Goal: Navigation & Orientation: Understand site structure

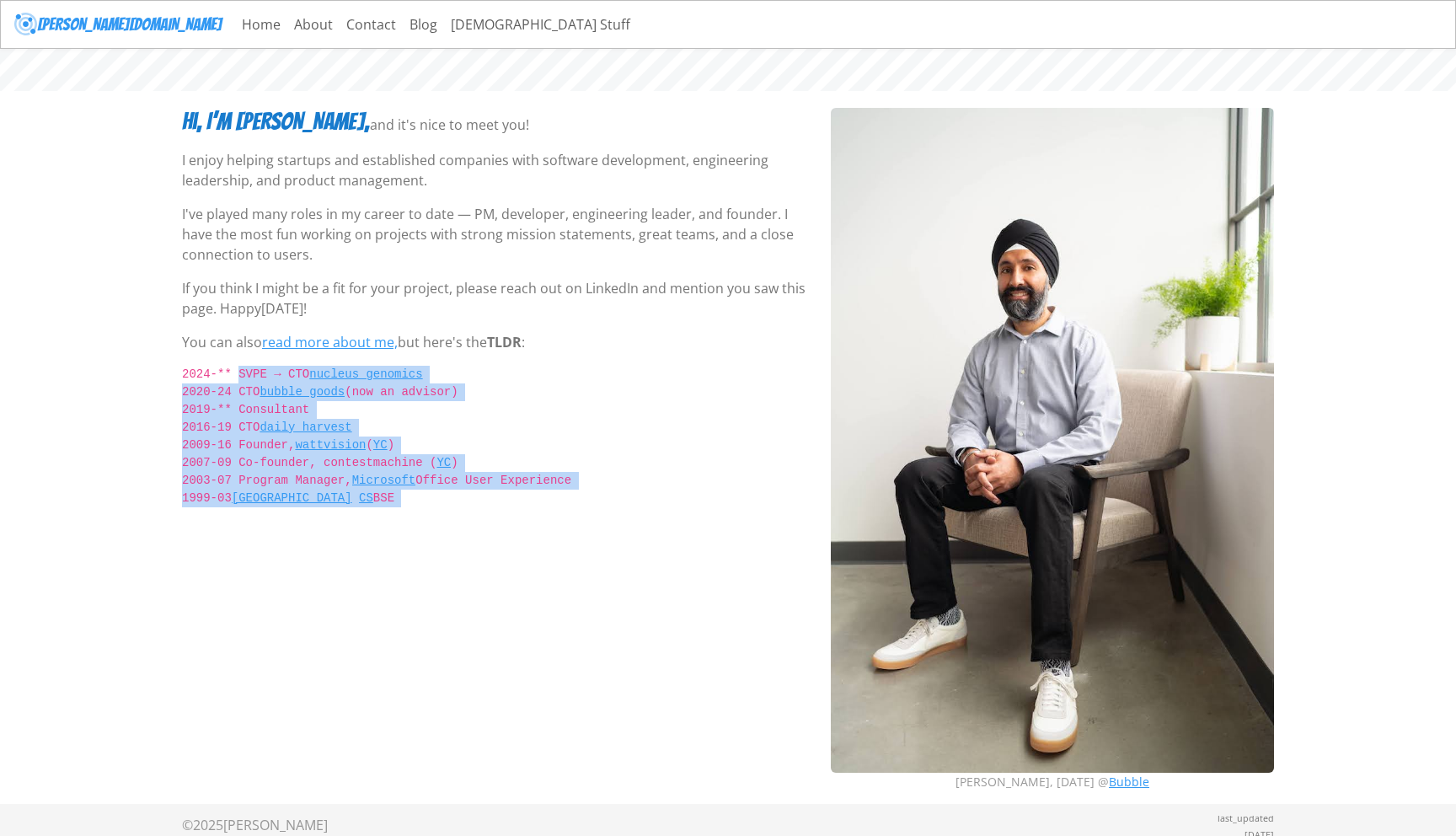
drag, startPoint x: 309, startPoint y: 615, endPoint x: 190, endPoint y: 370, distance: 272.4
click at [190, 370] on div "Hi, I’m Savraj, and it's nice to meet you! I enjoy helping startups and establi…" at bounding box center [496, 456] width 649 height 696
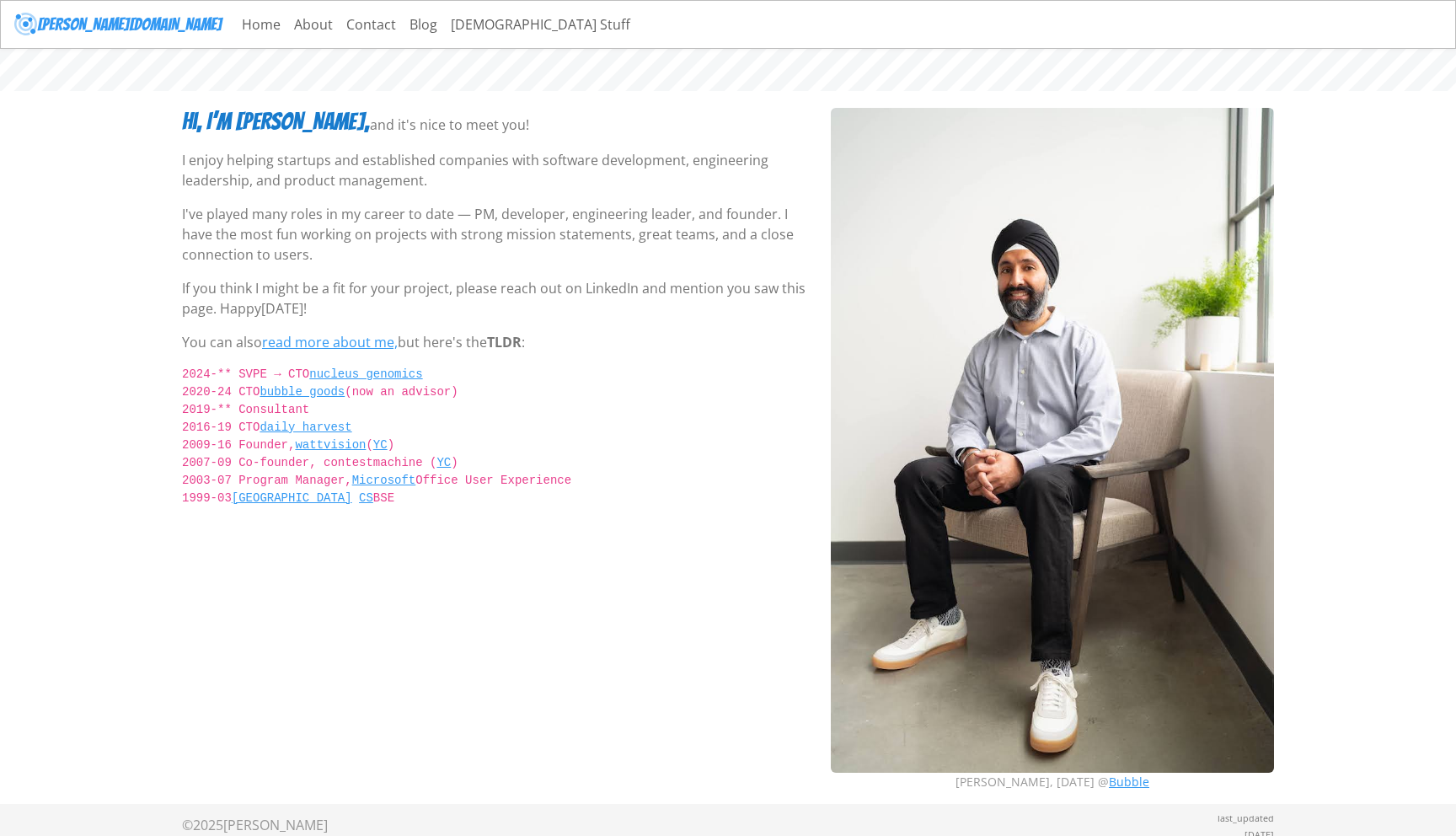
click at [145, 432] on body "savraj.co Home About Contact Blog Sikh Stuff Hi, I’m Savraj, and it's nice to m…" at bounding box center [728, 401] width 1456 height 803
click at [235, 26] on link "Home" at bounding box center [261, 25] width 53 height 34
click at [287, 28] on link "About" at bounding box center [313, 25] width 53 height 34
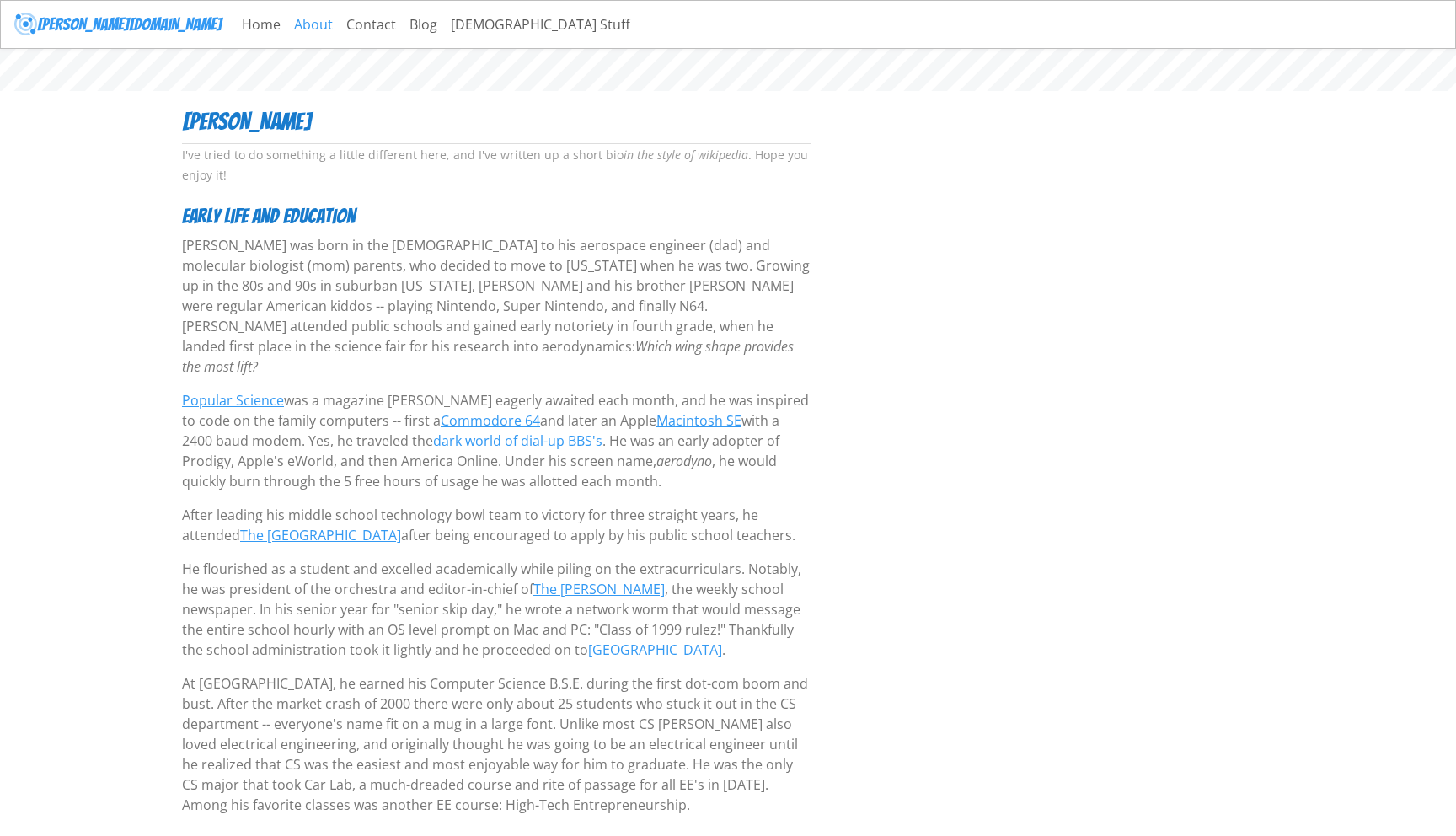
click at [287, 29] on link "About" at bounding box center [313, 25] width 53 height 34
click at [340, 26] on link "Contact" at bounding box center [371, 25] width 64 height 34
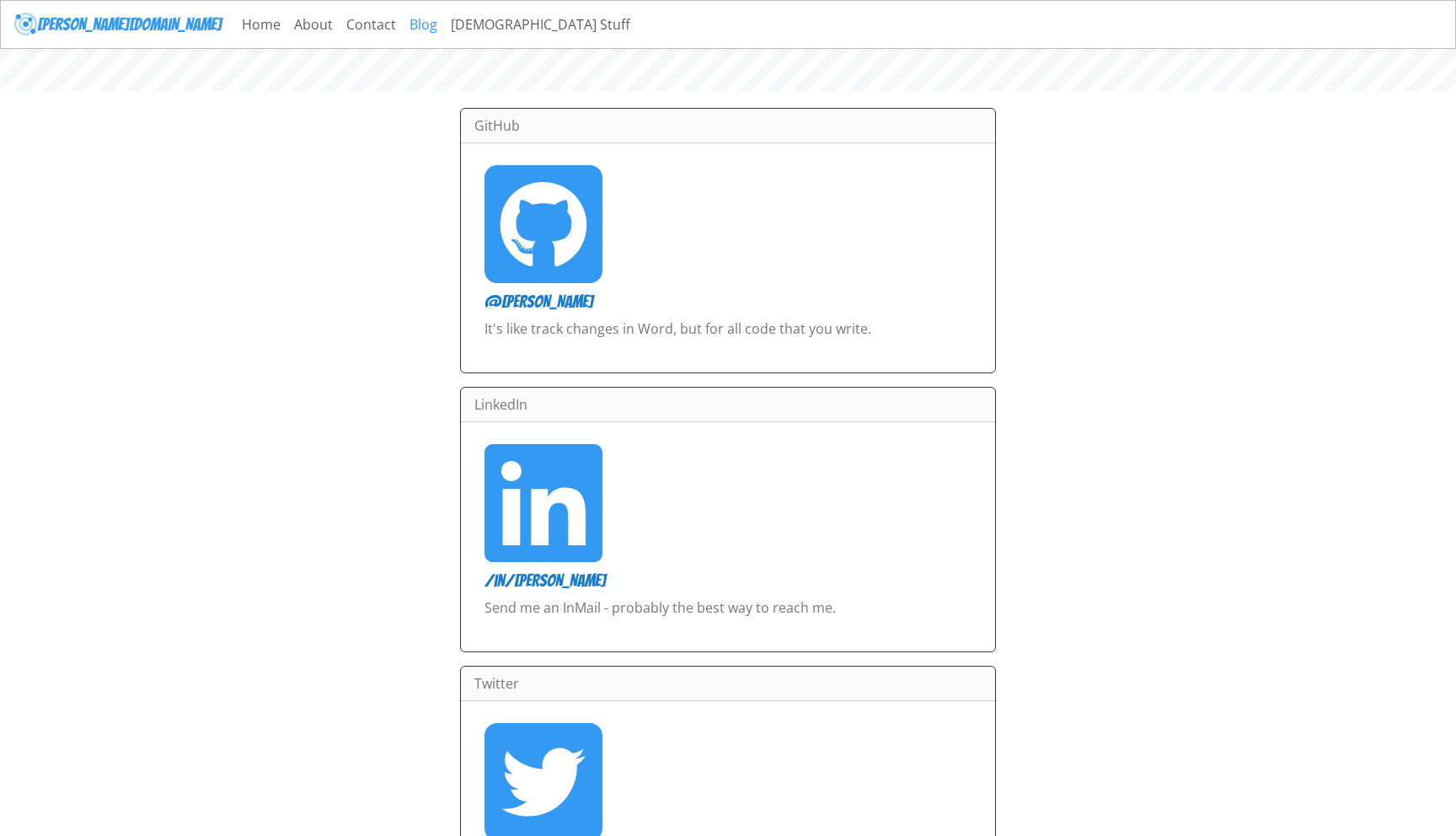
click at [403, 29] on link "Blog" at bounding box center [424, 25] width 42 height 34
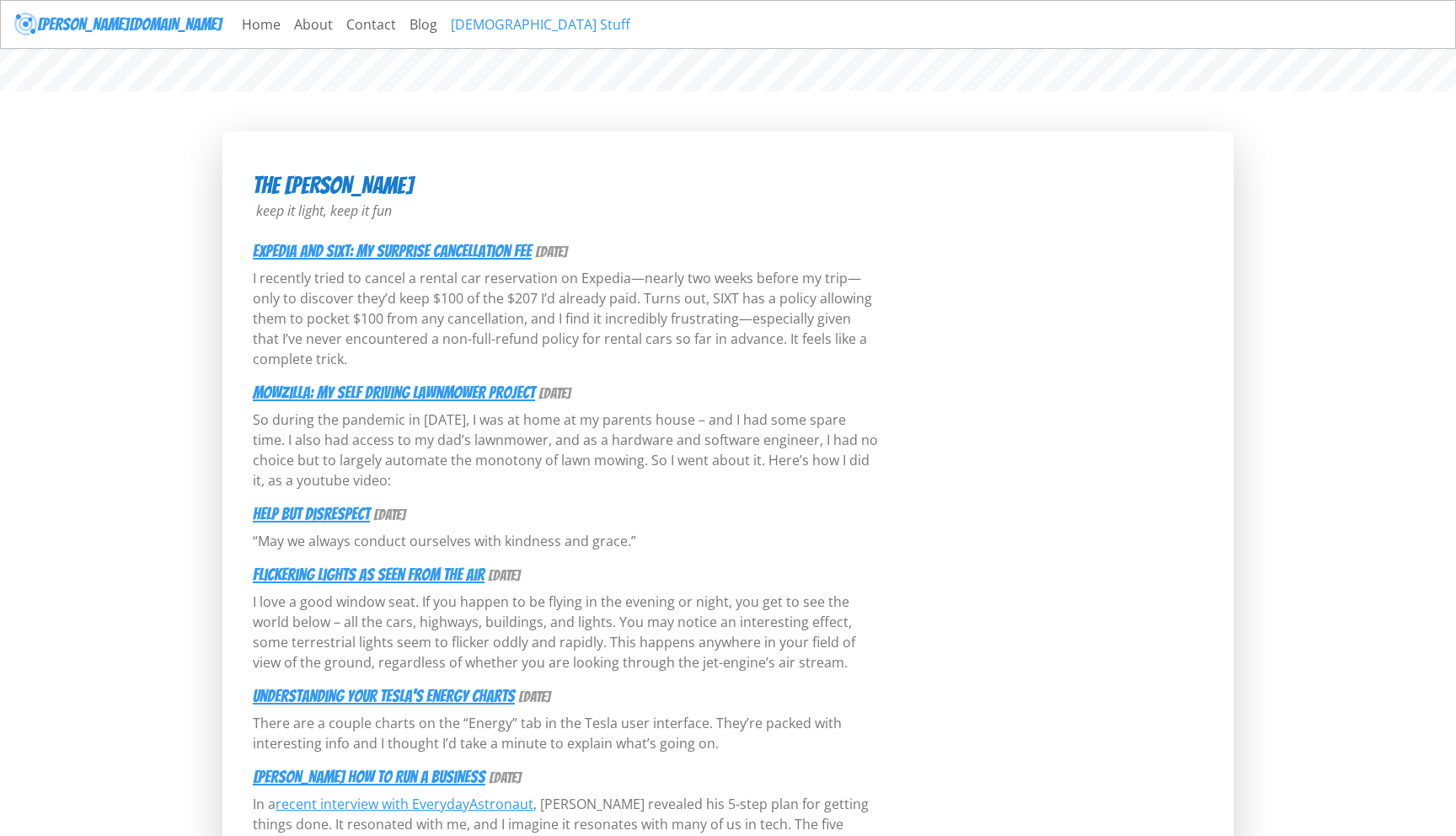
click at [444, 30] on link "[DEMOGRAPHIC_DATA] Stuff" at bounding box center [540, 25] width 193 height 34
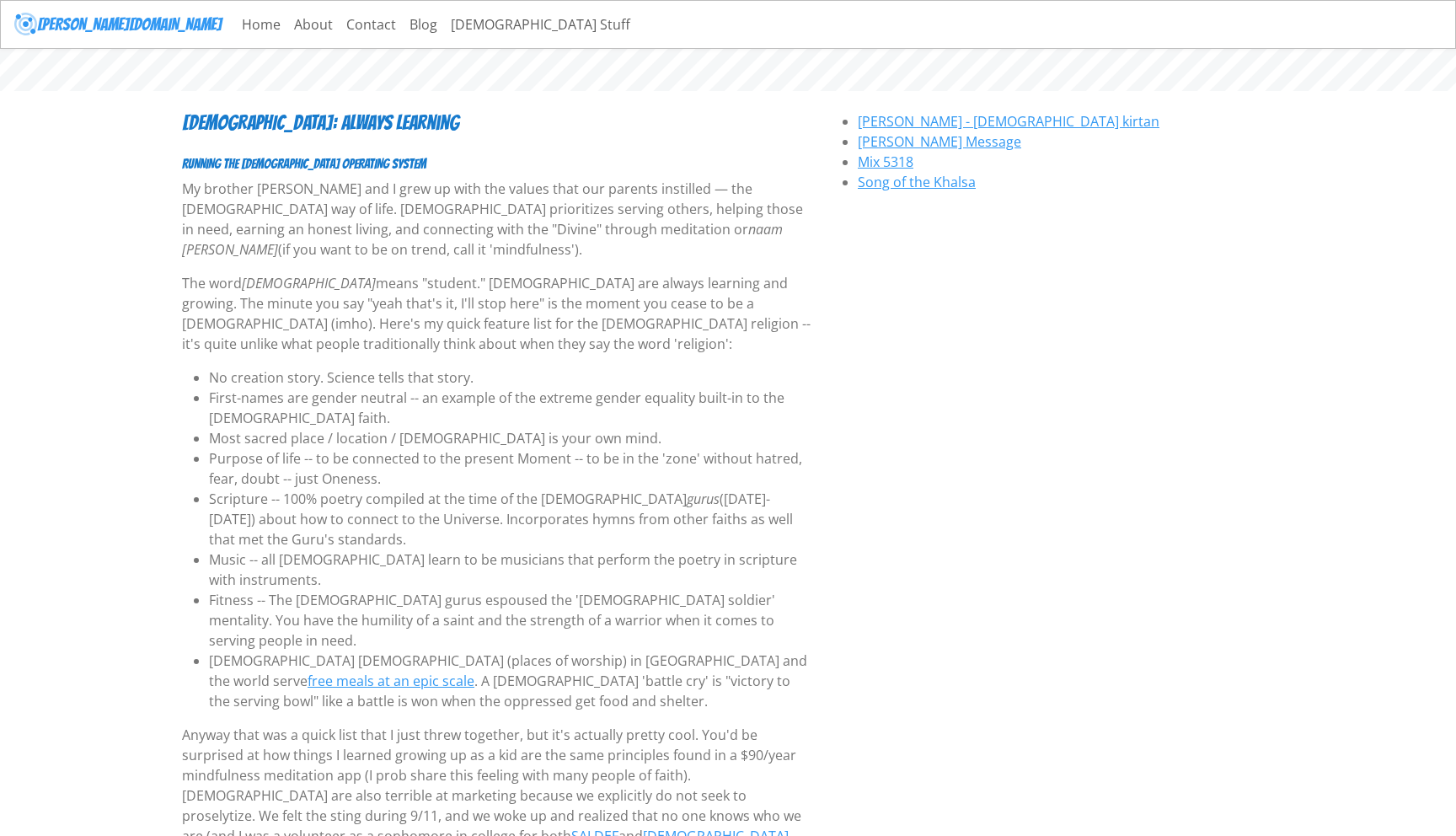
click at [71, 27] on link "[PERSON_NAME][DOMAIN_NAME]" at bounding box center [117, 25] width 208 height 34
